Goal: Information Seeking & Learning: Learn about a topic

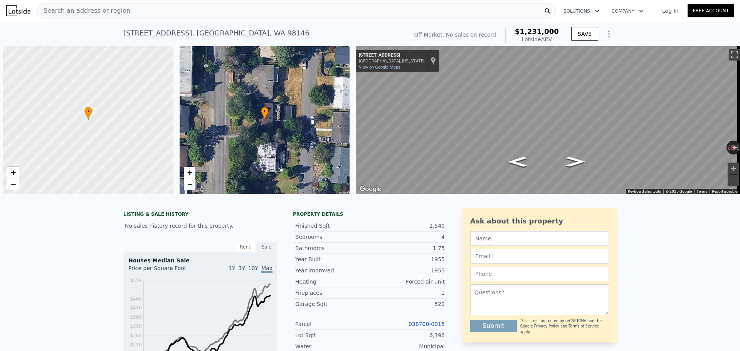
scroll to position [0, 3]
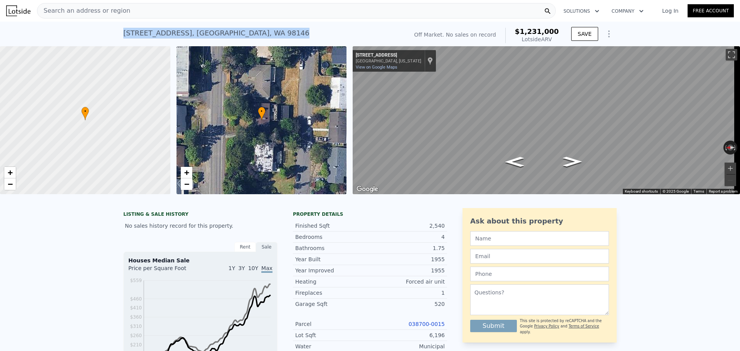
drag, startPoint x: 130, startPoint y: 32, endPoint x: 257, endPoint y: 29, distance: 127.7
click at [257, 29] on div "11224 35th Ave SW , King County , WA 98146 No sales on record (~ARV $1.231m )" at bounding box center [264, 36] width 282 height 22
copy div "11224 35th Ave SW , King County , WA 98146"
click at [100, 36] on div "11224 35th Ave SW , King County , WA 98146 No sales on record (~ARV $1.231m ) O…" at bounding box center [370, 34] width 740 height 25
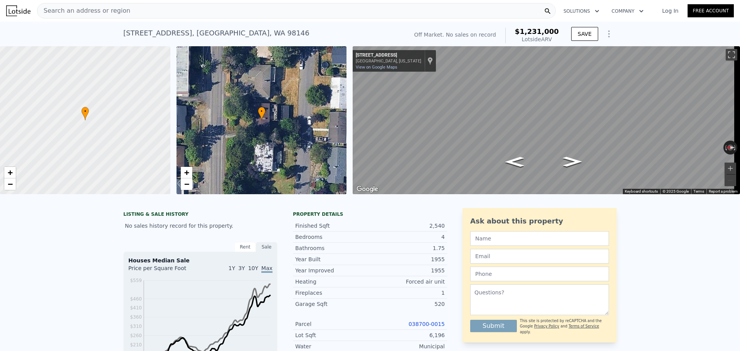
click at [126, 13] on div "Search an address or region" at bounding box center [296, 10] width 519 height 15
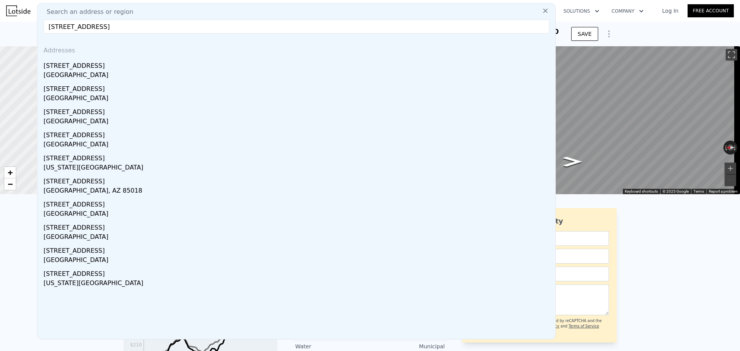
type input "3416 45TH AVE SW"
click at [136, 65] on div "3416 45th Ave SW" at bounding box center [298, 64] width 509 height 12
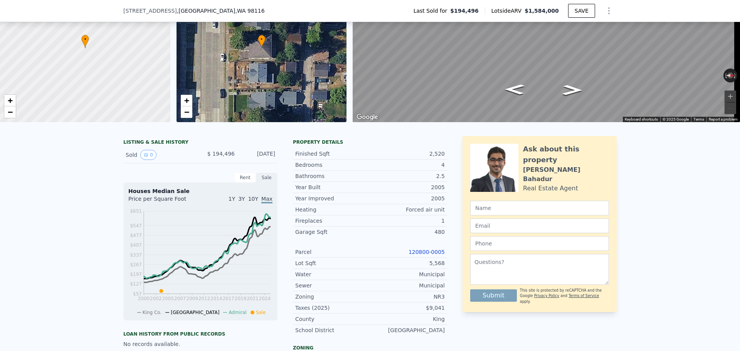
scroll to position [74, 0]
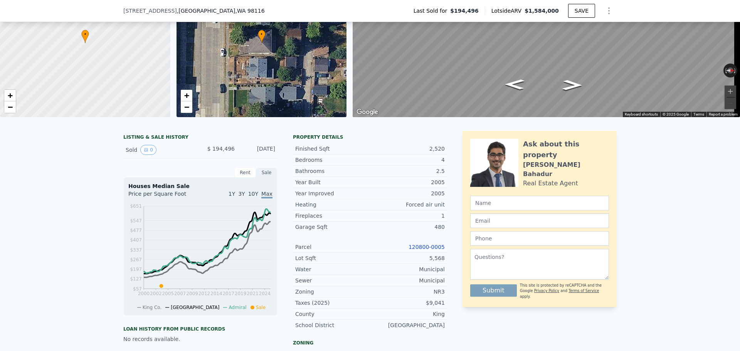
click at [424, 245] on div "Year Improved 2005 Heating Forced air unit Fireplaces 1 Garage Sqft 480 Parcel …" at bounding box center [370, 259] width 154 height 143
click at [425, 250] on link "120800-0005" at bounding box center [427, 247] width 36 height 6
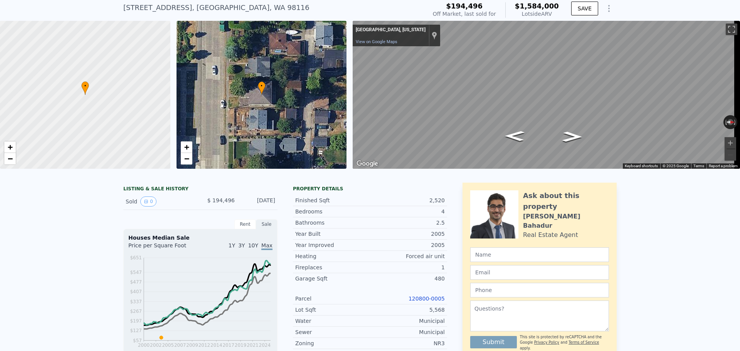
scroll to position [3, 0]
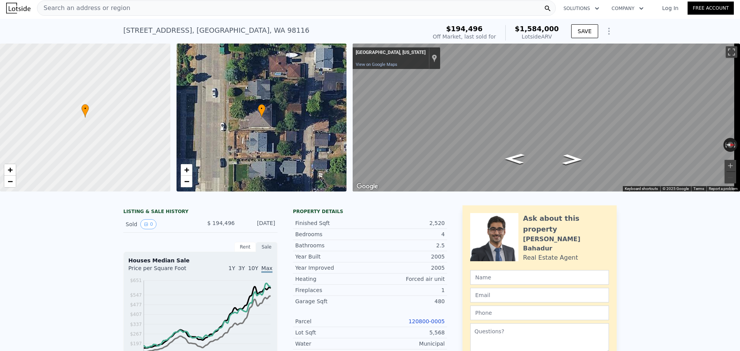
click at [131, 14] on div "Search an address or region" at bounding box center [296, 7] width 519 height 15
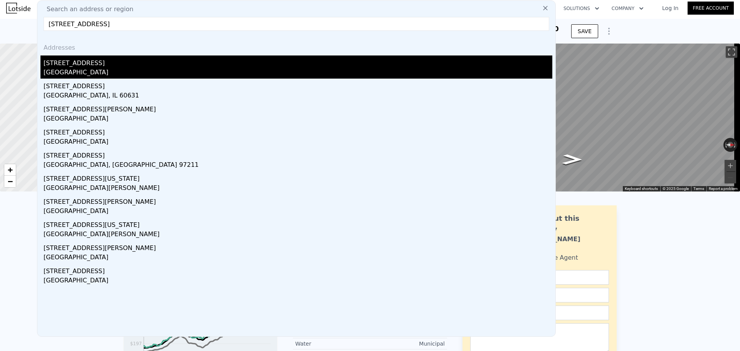
type input "6037 52ND AVE NE"
click at [143, 75] on div "Seattle, WA 98115" at bounding box center [298, 73] width 509 height 11
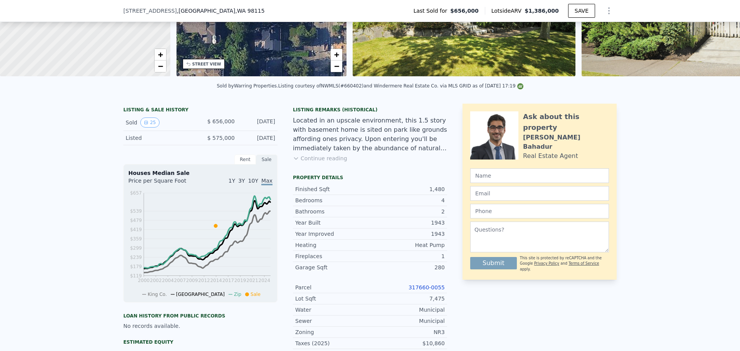
scroll to position [116, 0]
click at [430, 290] on link "317660-0055" at bounding box center [427, 287] width 36 height 6
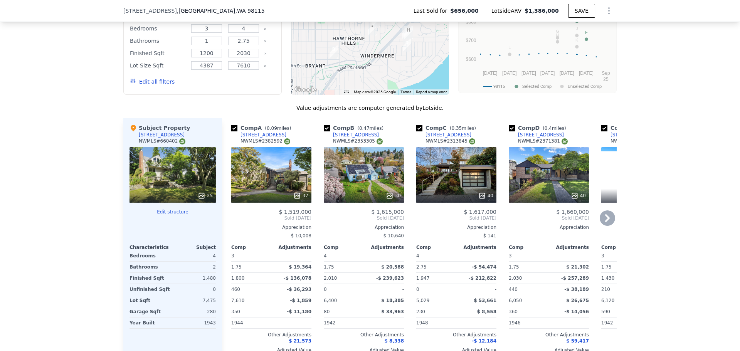
scroll to position [810, 0]
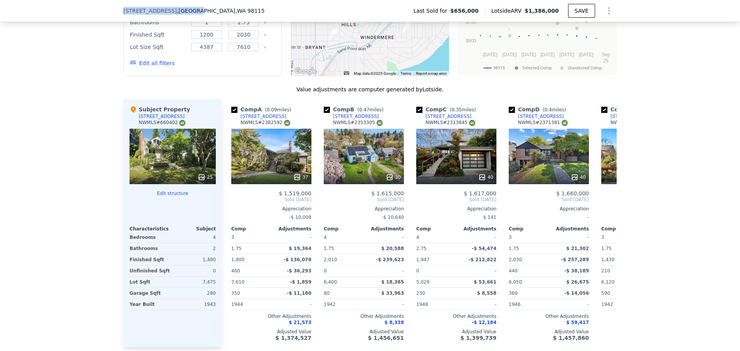
drag, startPoint x: 119, startPoint y: 8, endPoint x: 184, endPoint y: 9, distance: 65.2
click at [184, 9] on div "6037 52nd Ave NE , Seattle , WA 98115 Last Sold for $656,000 Lotside ARV $1,386…" at bounding box center [370, 11] width 740 height 22
copy div "6037 52nd Ave NE , Seattle"
click at [86, 156] on div "We found 12 sales that match your search Listings provided by NWMLS Filters Map…" at bounding box center [370, 140] width 740 height 442
click at [151, 157] on div "25" at bounding box center [173, 157] width 86 height 56
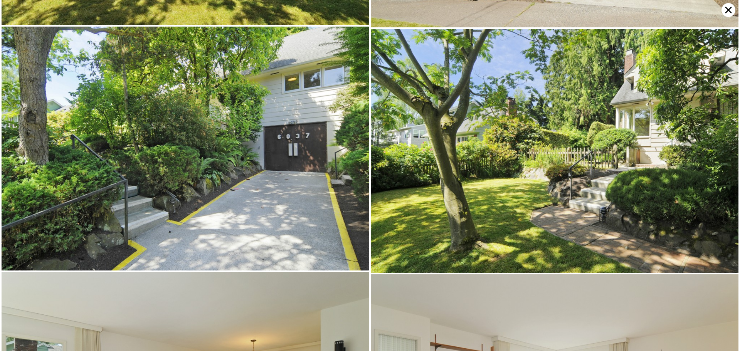
scroll to position [244, 0]
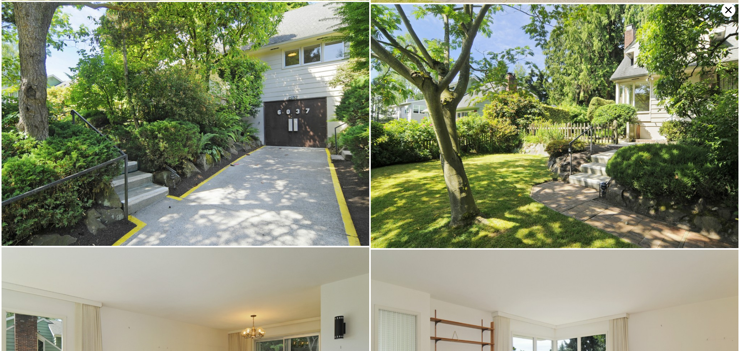
click at [729, 7] on icon at bounding box center [729, 10] width 14 height 14
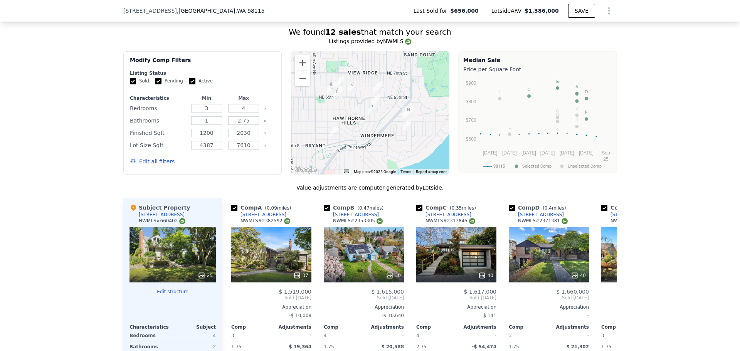
scroll to position [807, 0]
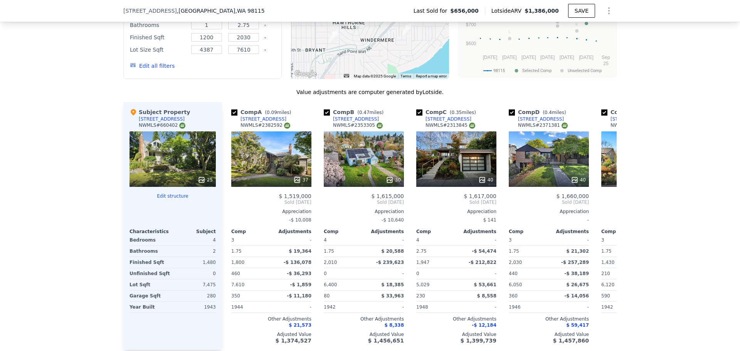
click at [164, 168] on div "25" at bounding box center [173, 160] width 86 height 56
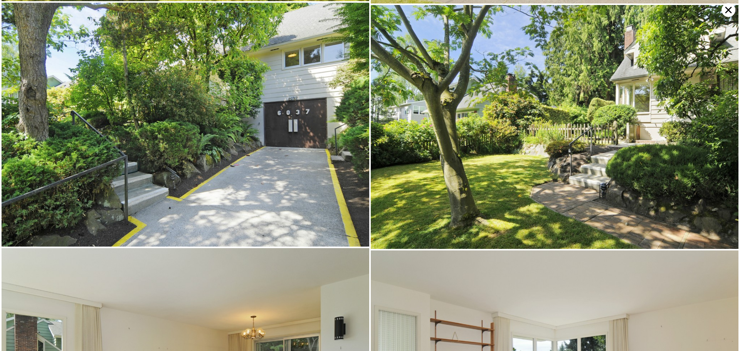
scroll to position [244, 0]
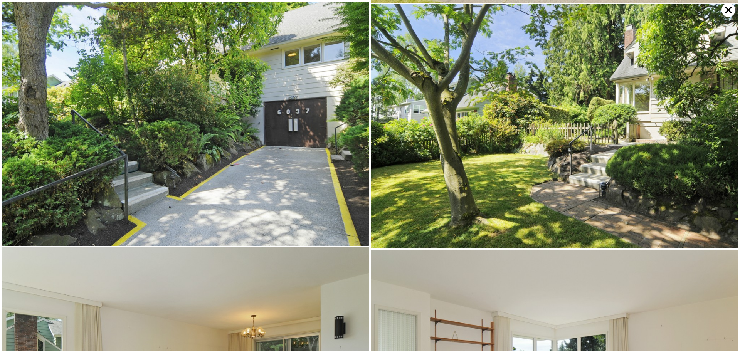
click at [725, 11] on icon at bounding box center [729, 10] width 14 height 14
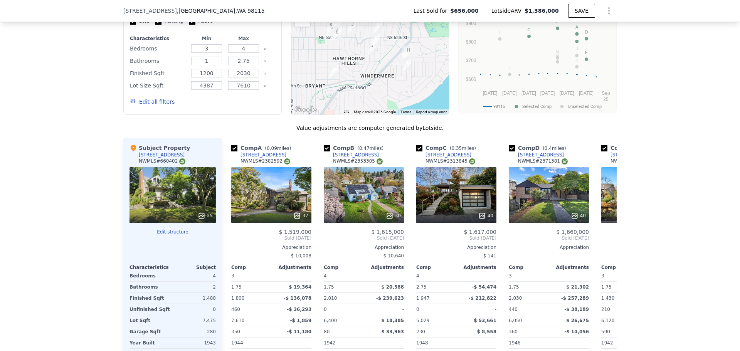
scroll to position [846, 0]
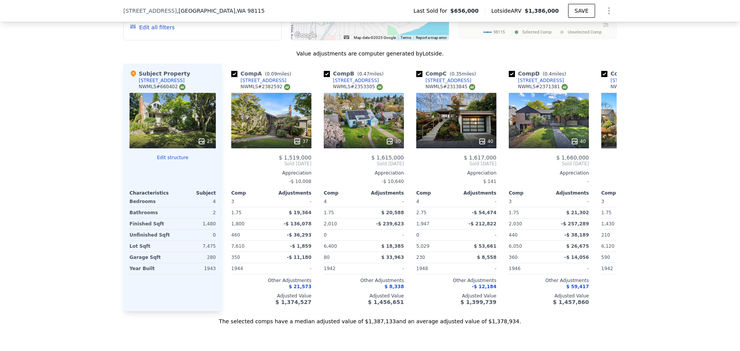
click at [170, 140] on div at bounding box center [173, 142] width 86 height 14
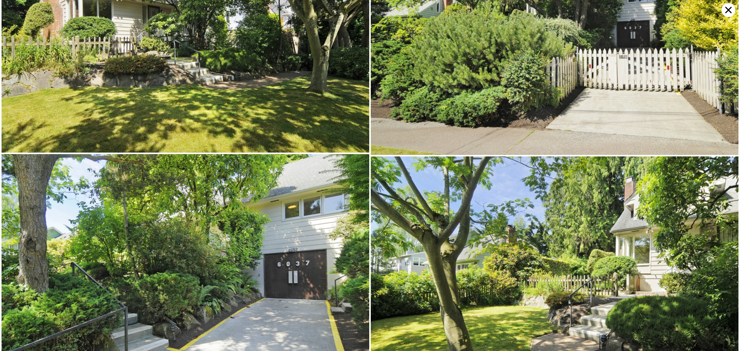
scroll to position [0, 0]
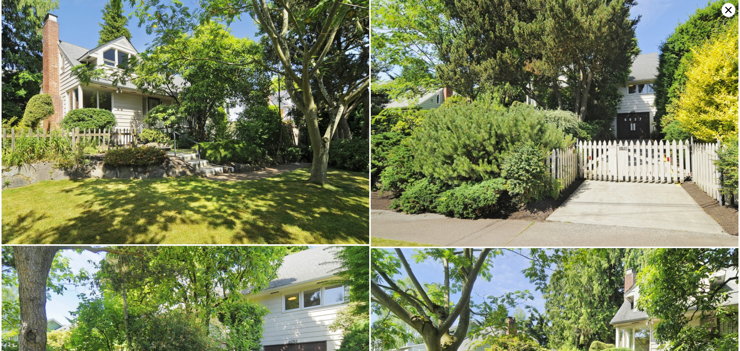
click at [729, 11] on icon at bounding box center [729, 10] width 7 height 7
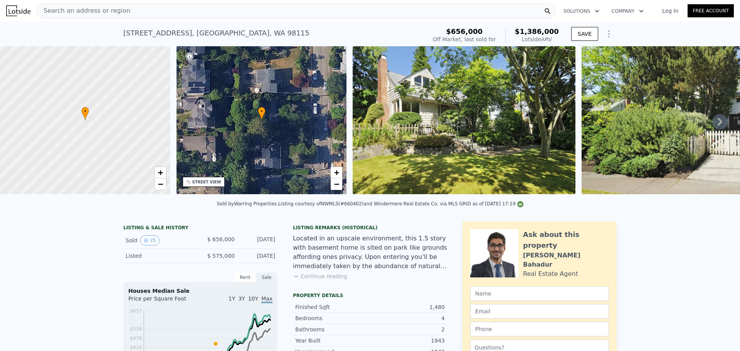
click at [140, 7] on div "Search an address or region" at bounding box center [296, 10] width 519 height 15
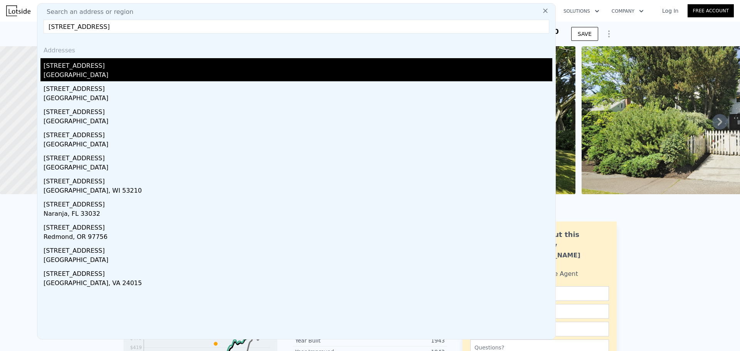
type input "2756 47TH AVE SW"
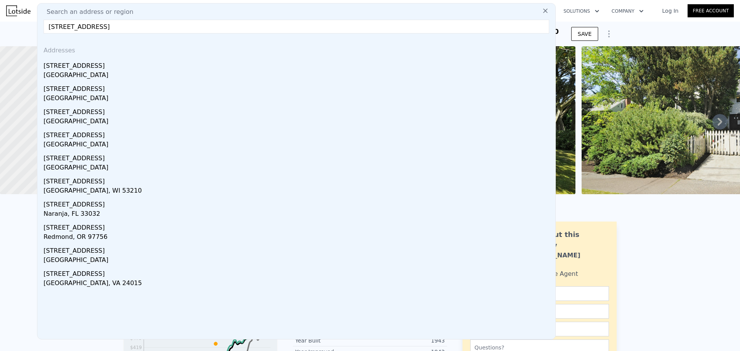
click at [125, 71] on div "Seattle, WA 98116" at bounding box center [298, 76] width 509 height 11
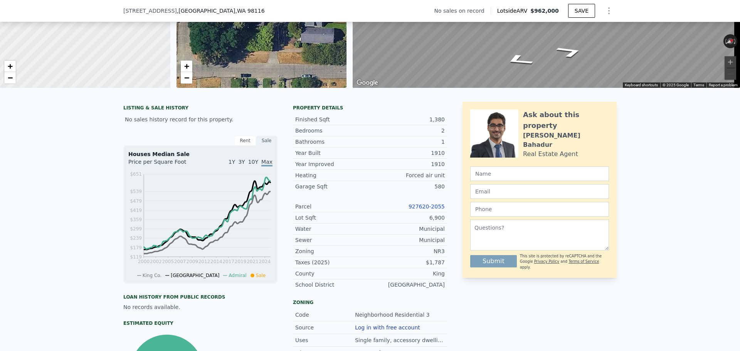
scroll to position [113, 0]
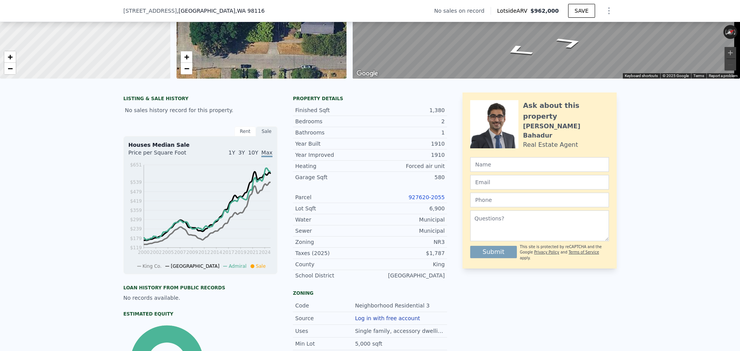
click at [428, 201] on link "927620-2055" at bounding box center [427, 197] width 36 height 6
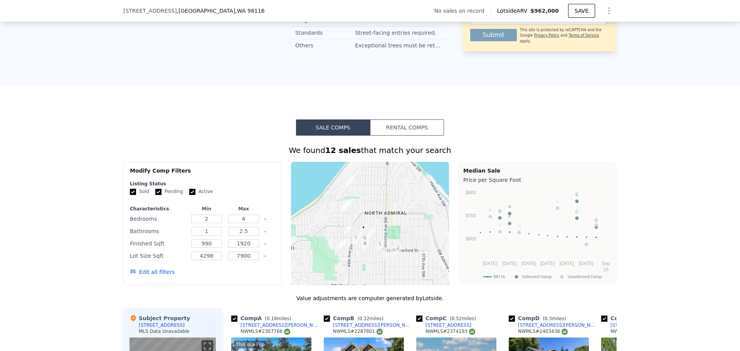
scroll to position [501, 0]
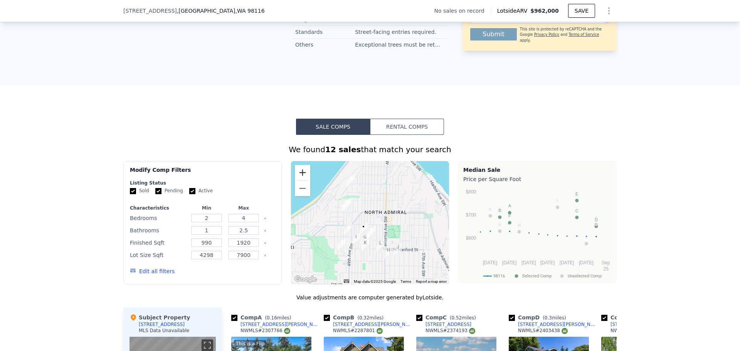
click at [302, 177] on button "Zoom in" at bounding box center [302, 172] width 15 height 15
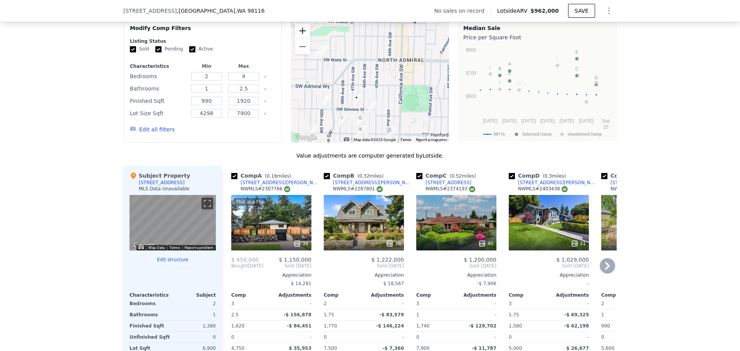
scroll to position [656, 0]
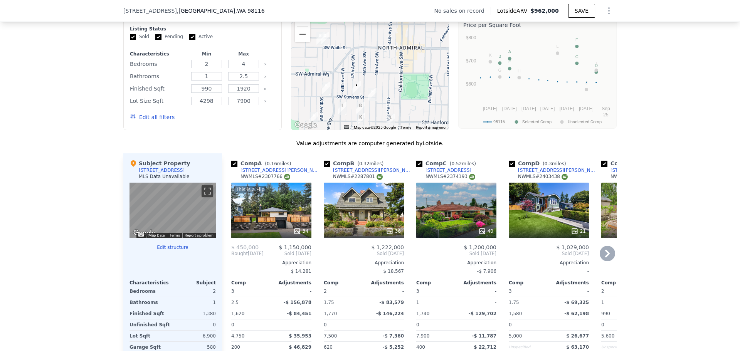
click at [609, 261] on icon at bounding box center [607, 253] width 15 height 15
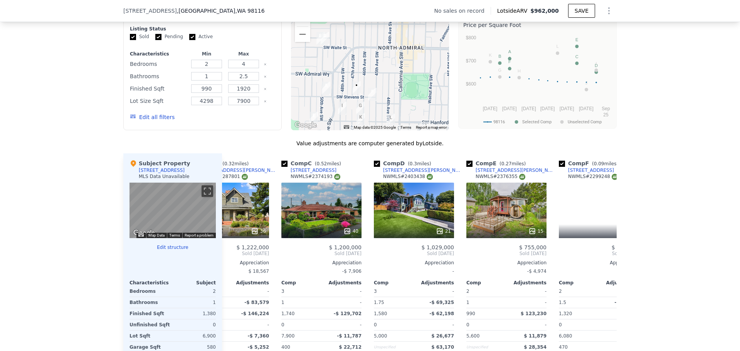
scroll to position [0, 185]
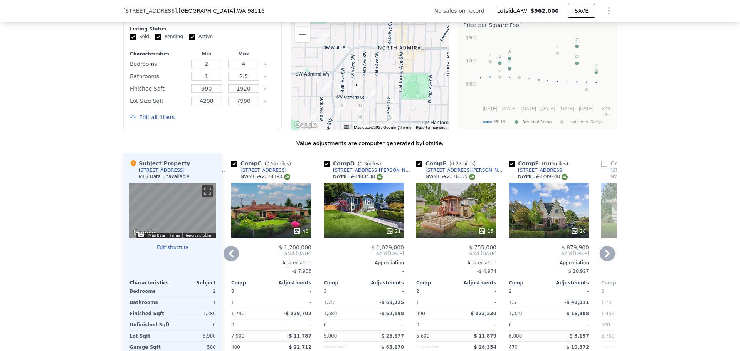
click at [607, 261] on icon at bounding box center [607, 253] width 15 height 15
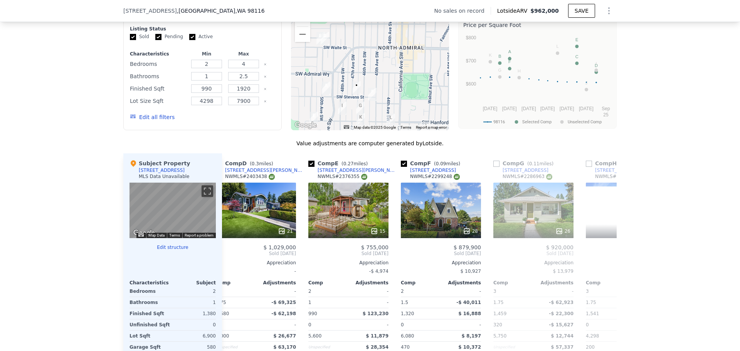
scroll to position [0, 370]
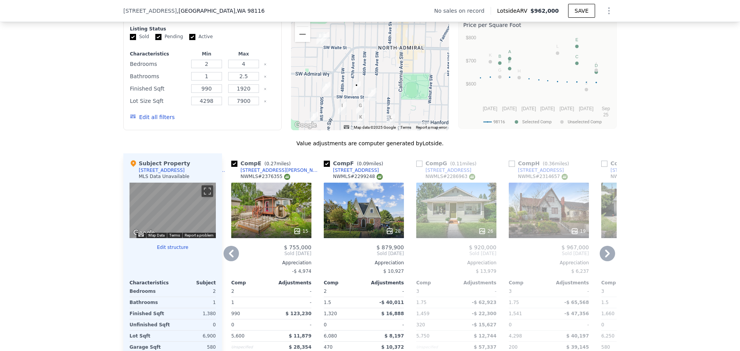
click at [607, 261] on icon at bounding box center [607, 253] width 15 height 15
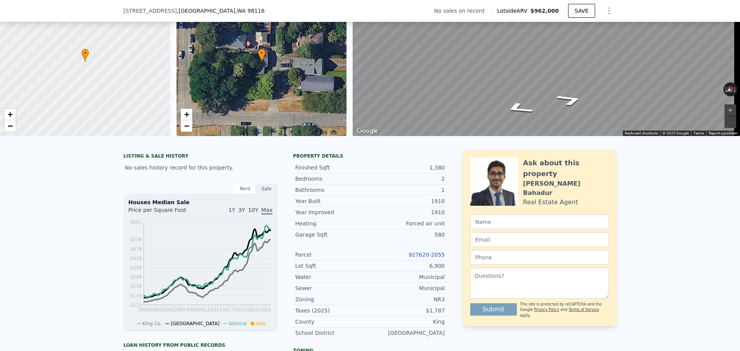
scroll to position [0, 0]
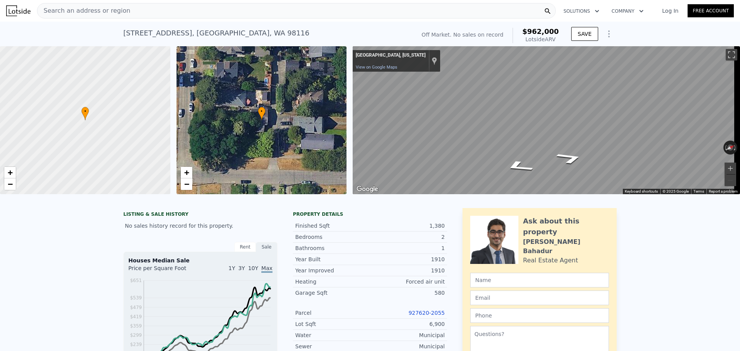
click at [101, 7] on span "Search an address or region" at bounding box center [83, 10] width 93 height 9
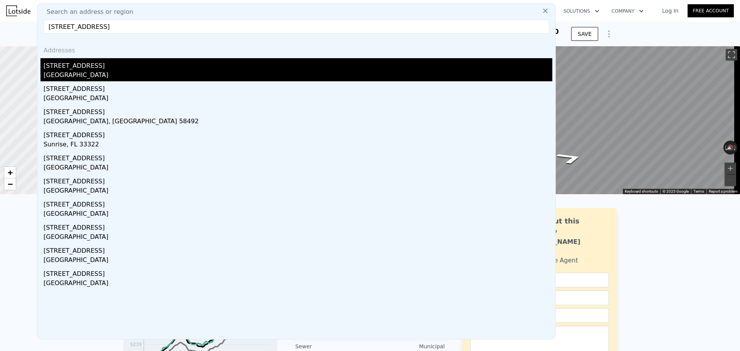
type input "9251 25th Ave SW"
click at [112, 69] on div "9251 25th Ave SW" at bounding box center [298, 64] width 509 height 12
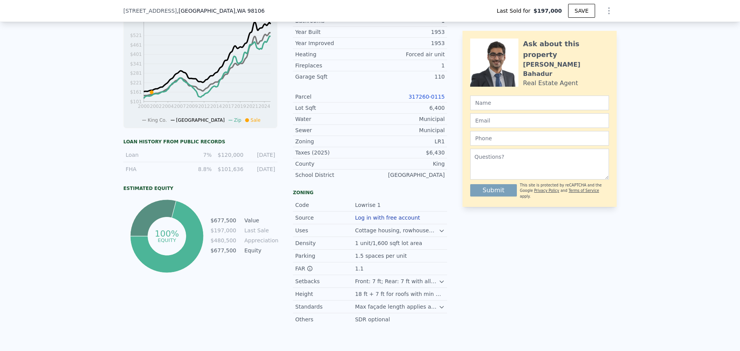
scroll to position [267, 0]
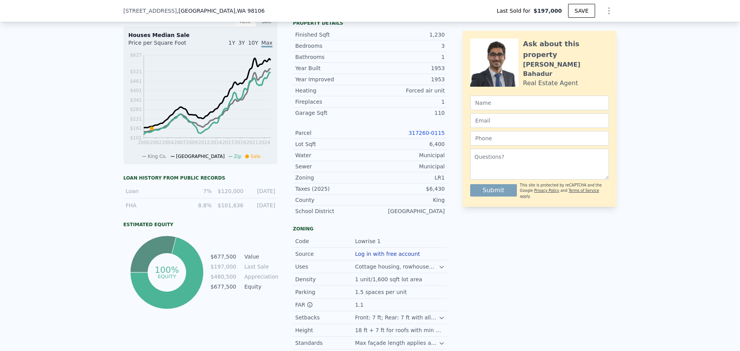
click at [424, 136] on link "317260-0115" at bounding box center [427, 133] width 36 height 6
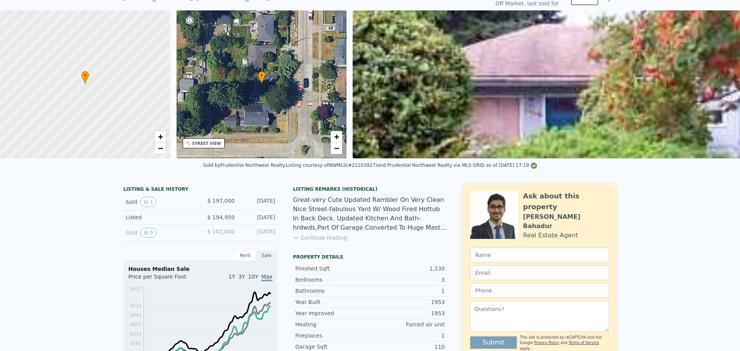
scroll to position [3, 0]
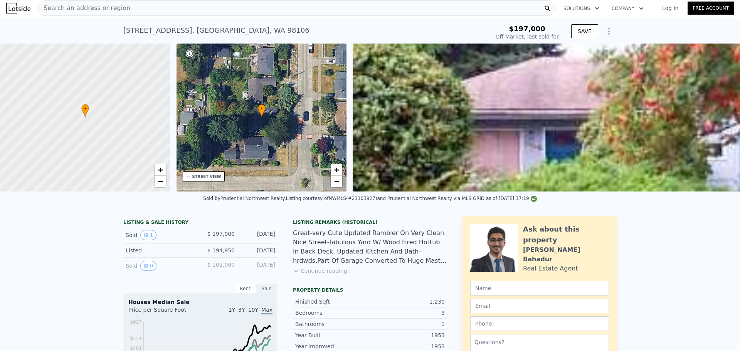
click at [95, 15] on div "Search an address or region" at bounding box center [83, 8] width 93 height 15
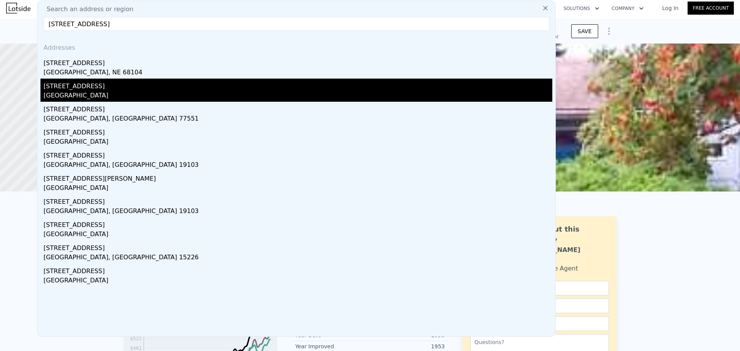
type input "2308 N 63rd ST"
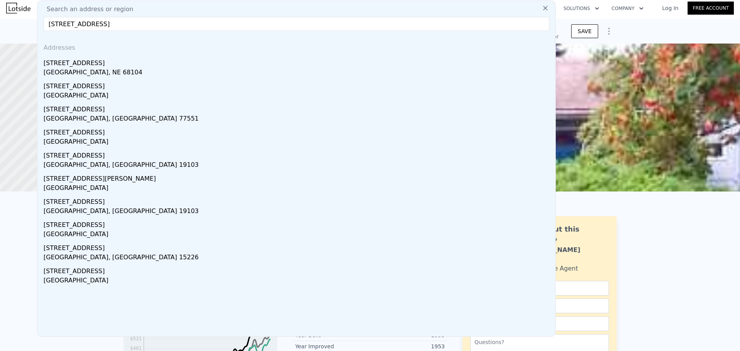
click at [112, 90] on div "[STREET_ADDRESS]" at bounding box center [298, 85] width 509 height 12
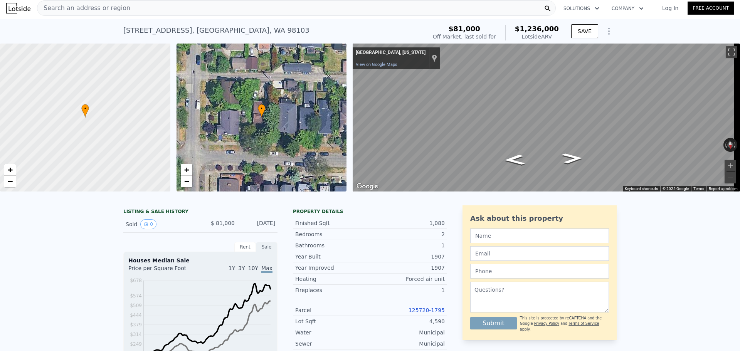
click at [427, 314] on link "125720-1795" at bounding box center [427, 310] width 36 height 6
click at [117, 9] on span "Search an address or region" at bounding box center [83, 7] width 93 height 9
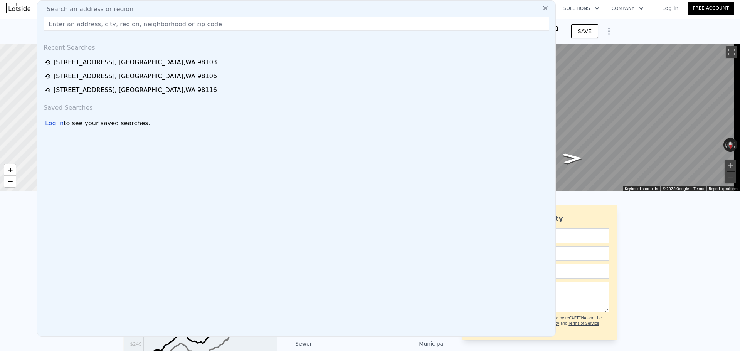
drag, startPoint x: 120, startPoint y: 26, endPoint x: 13, endPoint y: 232, distance: 231.7
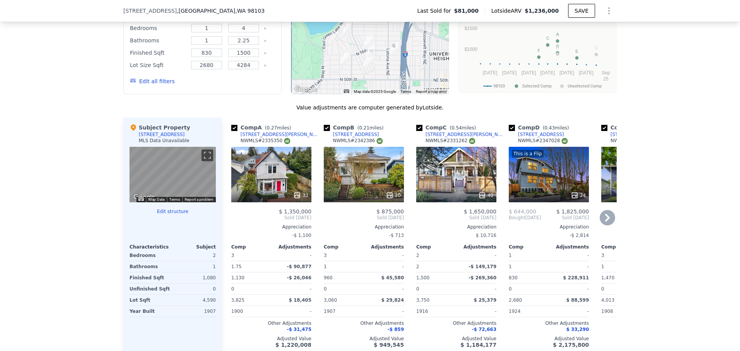
scroll to position [617, 0]
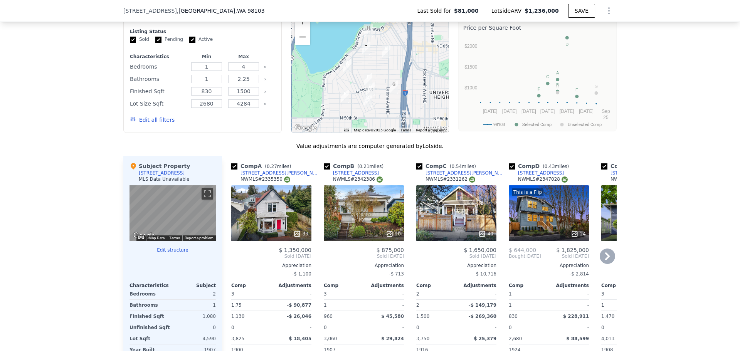
click at [600, 259] on icon at bounding box center [607, 256] width 15 height 15
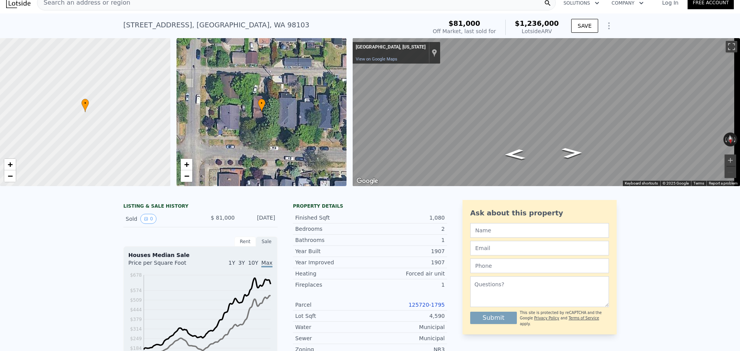
scroll to position [0, 0]
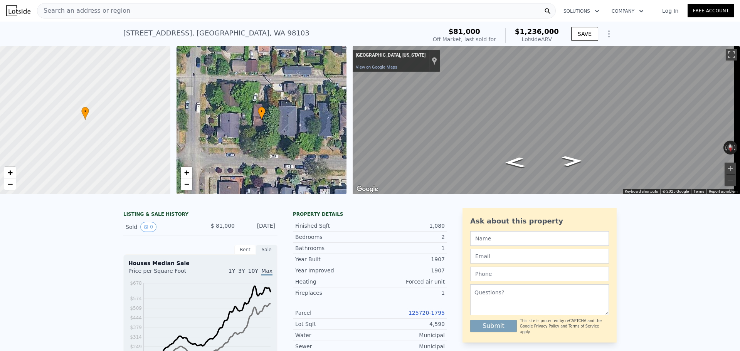
click at [118, 13] on span "Search an address or region" at bounding box center [83, 10] width 93 height 9
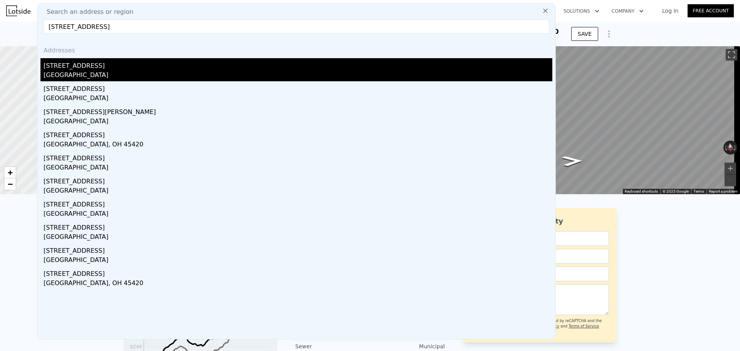
type input "4411 DAYTON AVE N"
click at [129, 67] on div "4411 Dayton Ave N" at bounding box center [298, 64] width 509 height 12
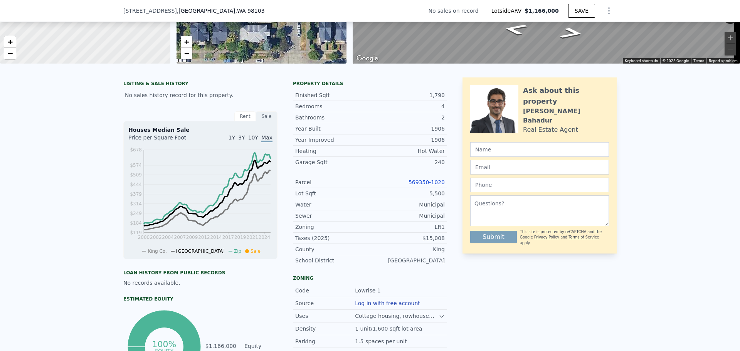
scroll to position [152, 0]
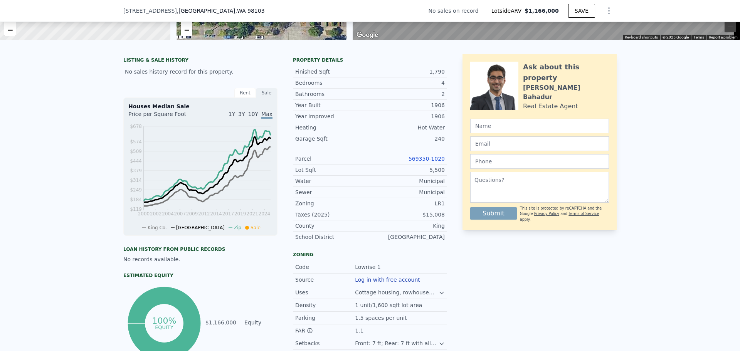
click at [432, 162] on link "569350-1020" at bounding box center [427, 159] width 36 height 6
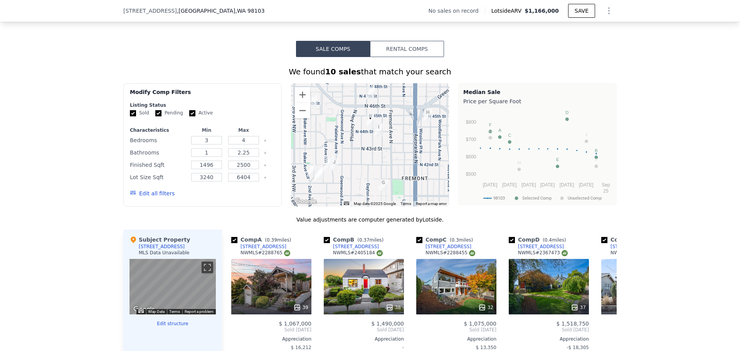
scroll to position [614, 0]
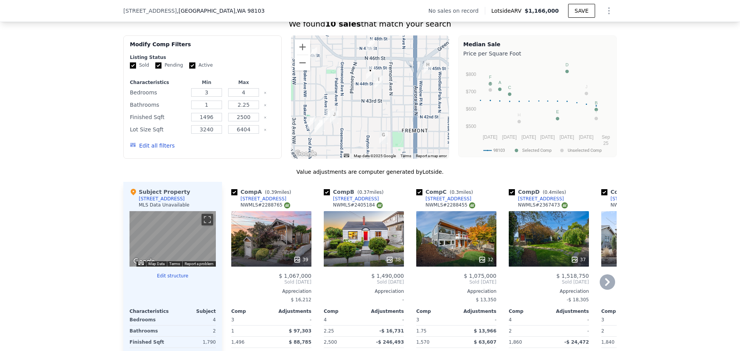
click at [602, 288] on icon at bounding box center [607, 282] width 15 height 15
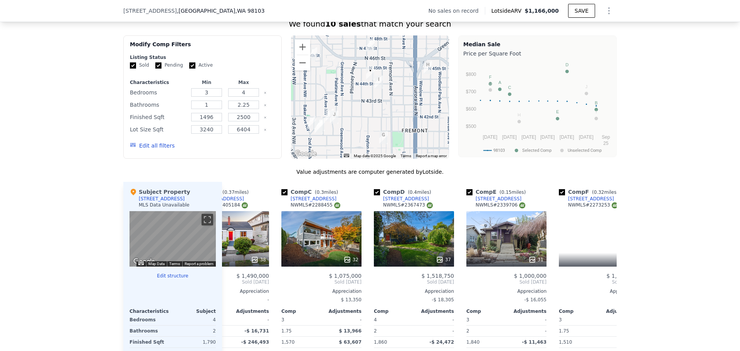
scroll to position [0, 185]
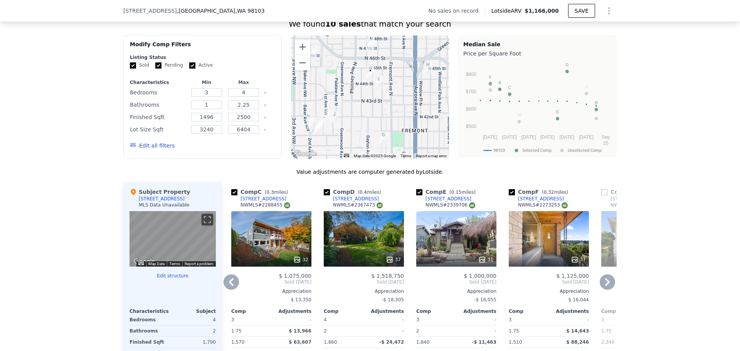
click at [603, 288] on icon at bounding box center [607, 282] width 15 height 15
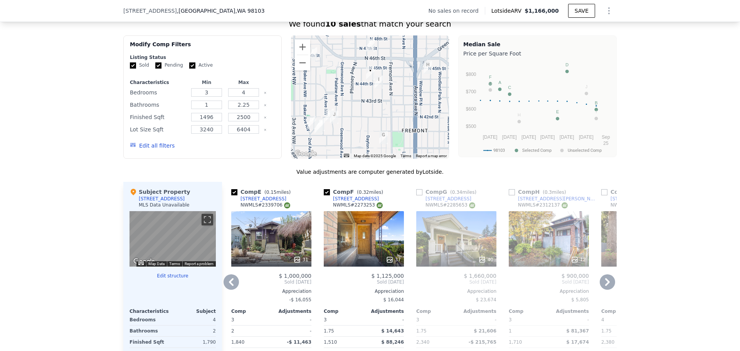
click at [605, 286] on icon at bounding box center [607, 282] width 5 height 8
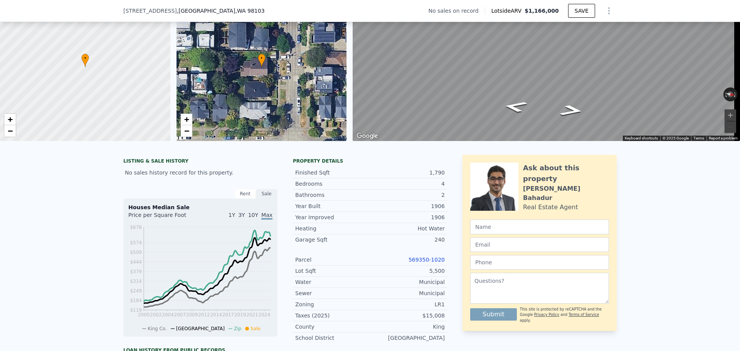
scroll to position [3, 0]
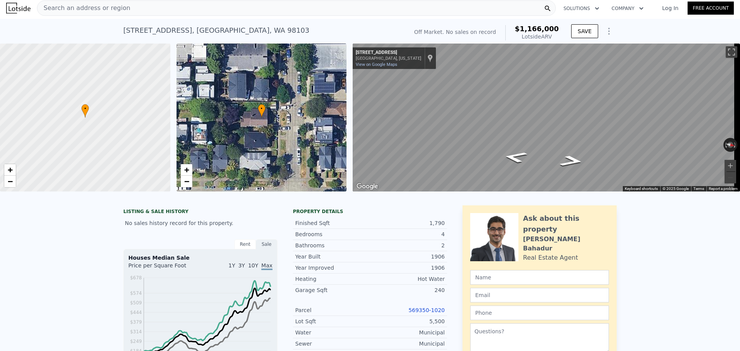
click at [113, 6] on span "Search an address or region" at bounding box center [83, 7] width 93 height 9
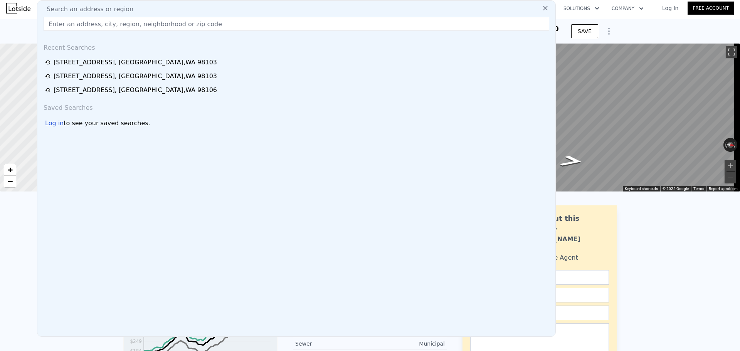
drag, startPoint x: 113, startPoint y: 6, endPoint x: 119, endPoint y: 21, distance: 16.1
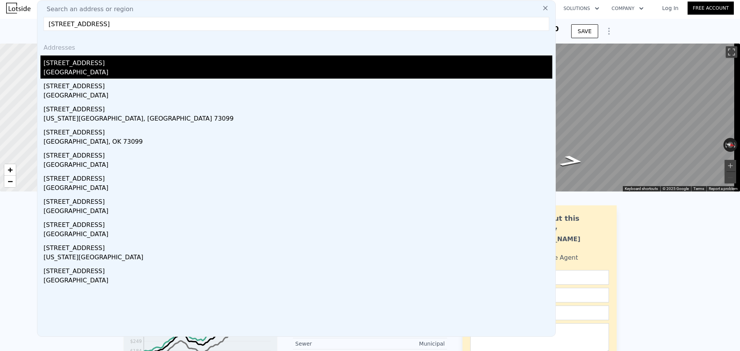
type input "13321 3RD AVE NE"
click at [126, 62] on div "13321 3rd Ave NE" at bounding box center [298, 62] width 509 height 12
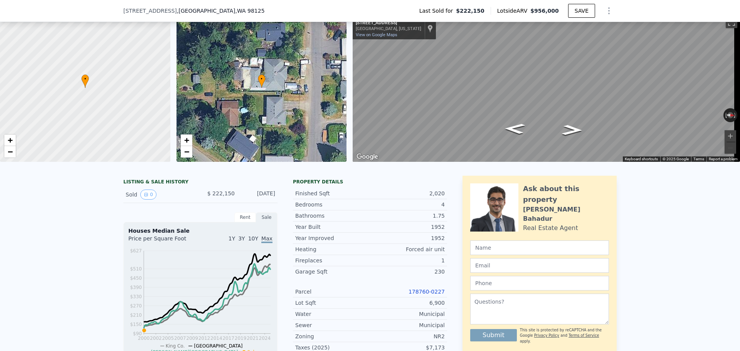
scroll to position [77, 0]
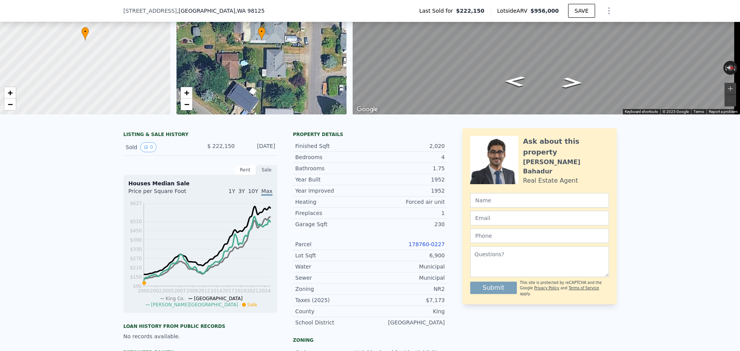
click at [422, 248] on link "178760-0227" at bounding box center [427, 244] width 36 height 6
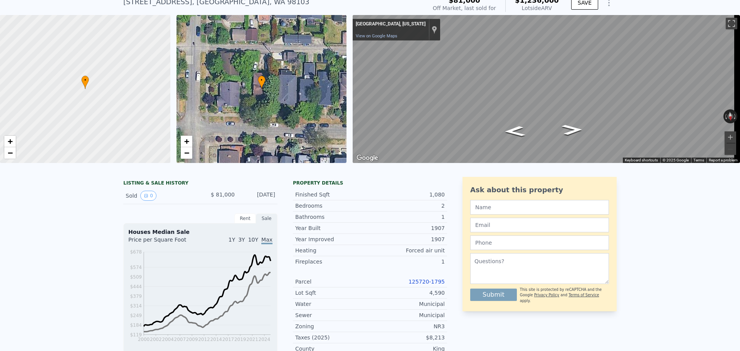
scroll to position [3, 0]
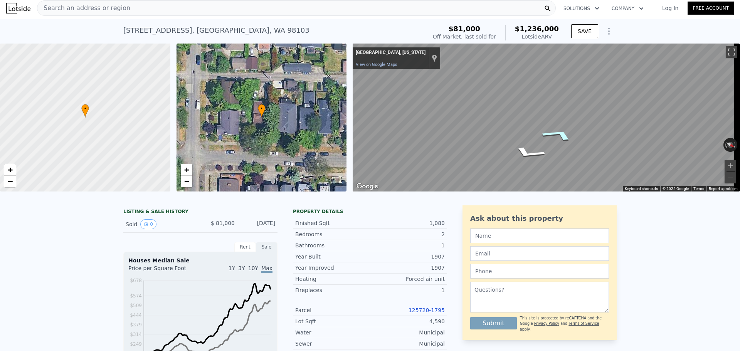
click at [558, 134] on icon "Go West" at bounding box center [558, 135] width 57 height 20
click at [557, 132] on icon "Go West" at bounding box center [558, 135] width 57 height 20
click at [558, 132] on icon "Go West" at bounding box center [558, 135] width 57 height 20
click at [725, 162] on button "Zoom in" at bounding box center [731, 166] width 12 height 12
click at [725, 176] on button "Zoom out" at bounding box center [731, 178] width 12 height 12
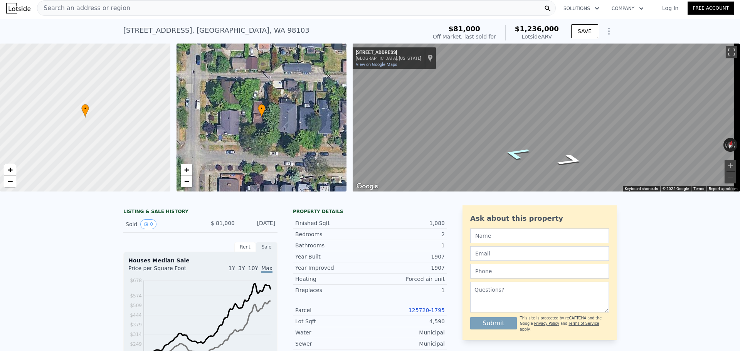
click at [522, 155] on icon "Go West, N 63rd St" at bounding box center [516, 154] width 49 height 18
click at [313, 30] on div "[STREET_ADDRESS] Sold [DATE] for $81k (~ARV $1.236m )" at bounding box center [273, 33] width 300 height 22
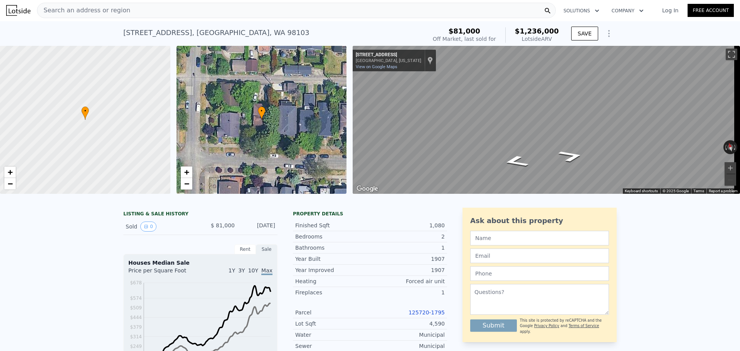
scroll to position [0, 0]
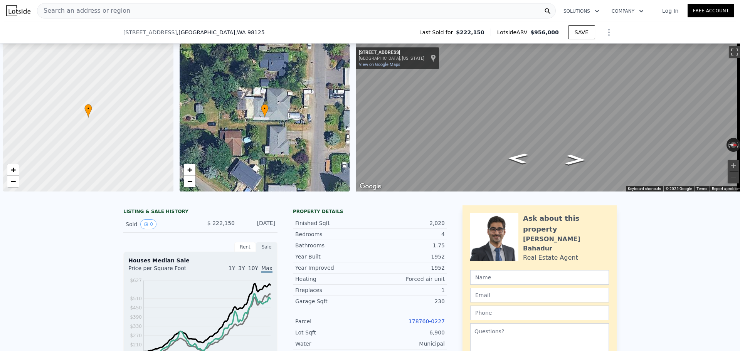
scroll to position [0, 3]
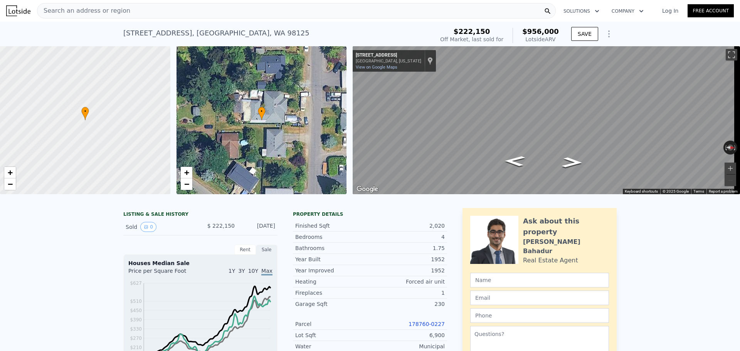
click at [144, 13] on div "Search an address or region" at bounding box center [296, 10] width 519 height 15
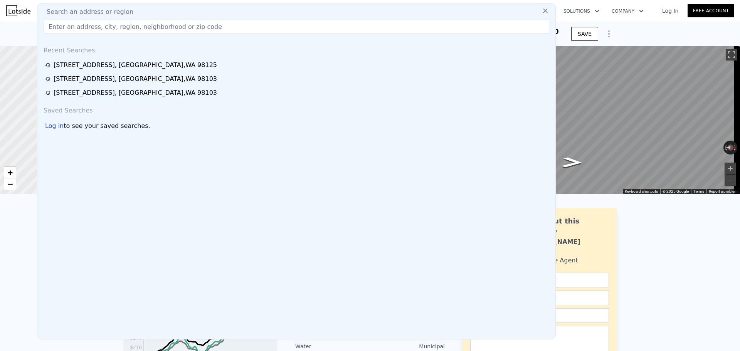
checkbox input "true"
type input "$ 964,000"
type input "$ 650,866"
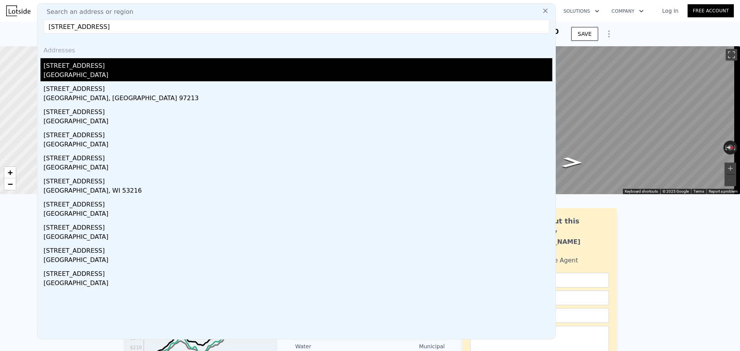
type input "3615 47TH AVE SW"
click at [139, 64] on div "3615 47th Ave SW" at bounding box center [298, 64] width 509 height 12
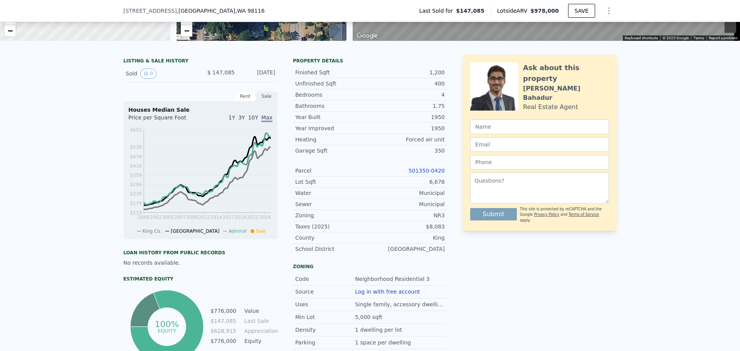
scroll to position [154, 0]
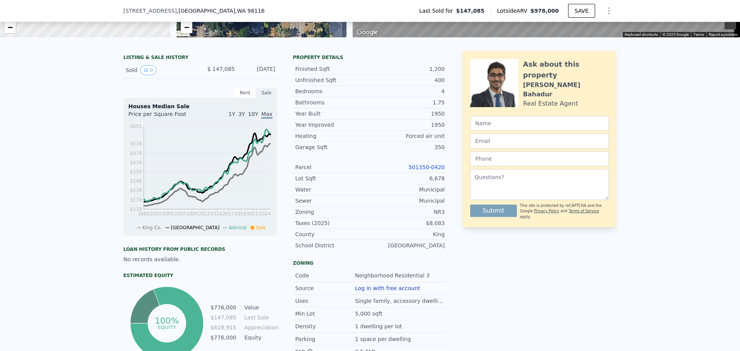
click at [425, 170] on link "501350-0420" at bounding box center [427, 167] width 36 height 6
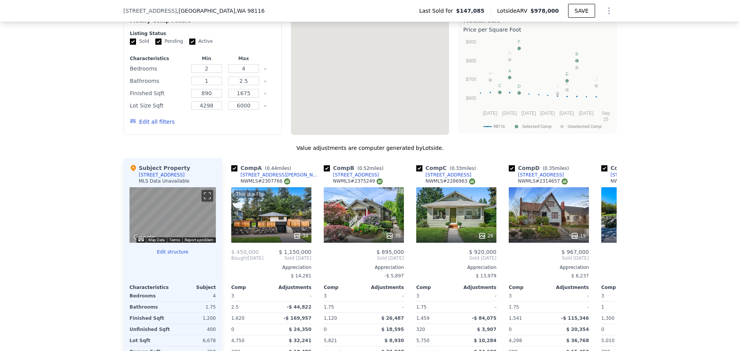
scroll to position [656, 0]
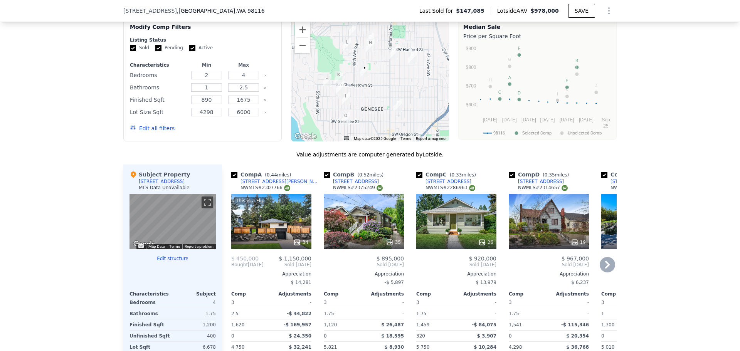
click at [605, 269] on icon at bounding box center [607, 265] width 5 height 8
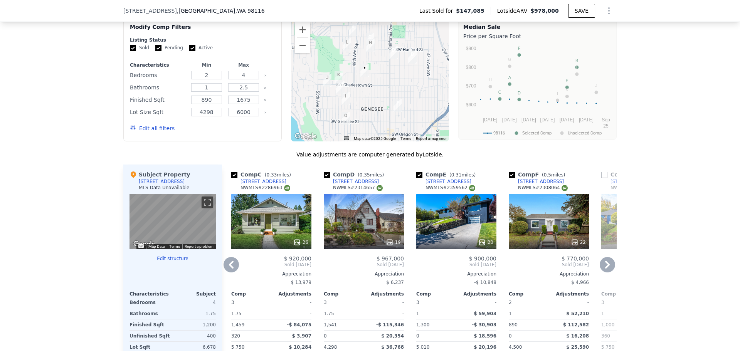
scroll to position [694, 0]
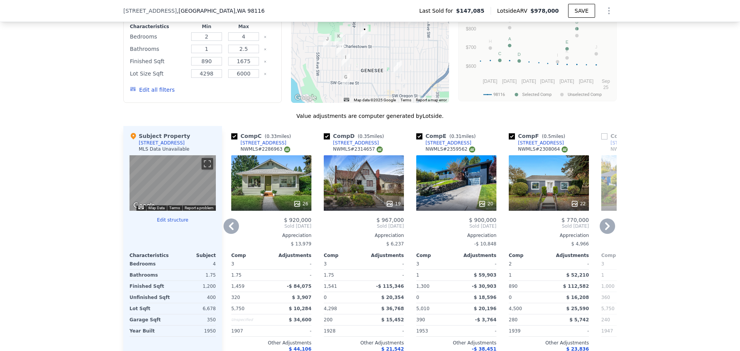
click at [453, 189] on div "20" at bounding box center [457, 183] width 80 height 56
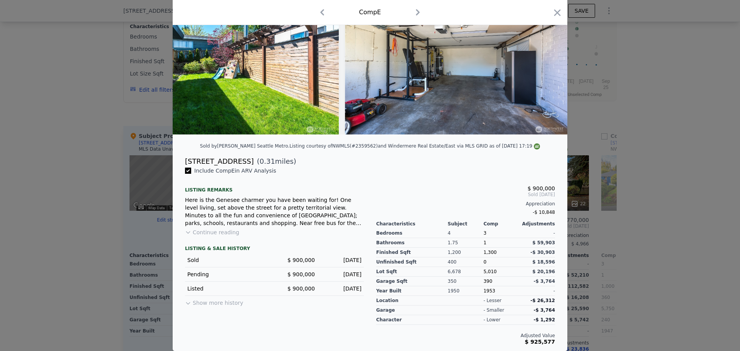
scroll to position [69, 0]
click at [212, 302] on button "Show more history" at bounding box center [214, 301] width 58 height 11
click at [49, 218] on div at bounding box center [370, 175] width 740 height 351
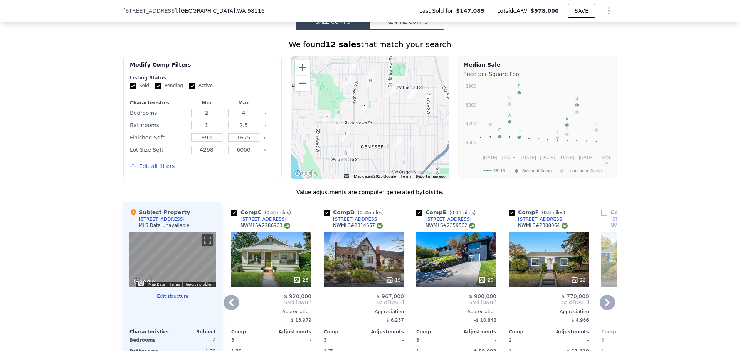
scroll to position [617, 0]
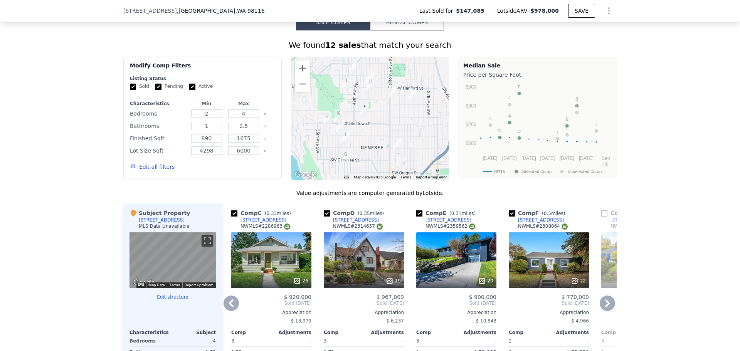
click at [231, 307] on icon at bounding box center [231, 303] width 15 height 15
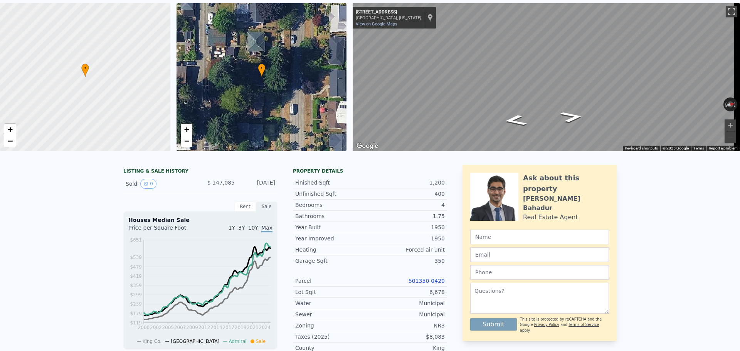
scroll to position [3, 0]
